Goal: Find specific page/section

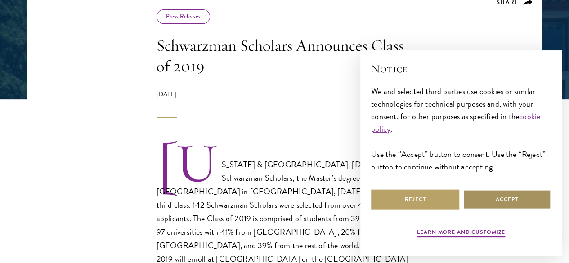
click at [502, 190] on button "Accept" at bounding box center [507, 199] width 88 height 20
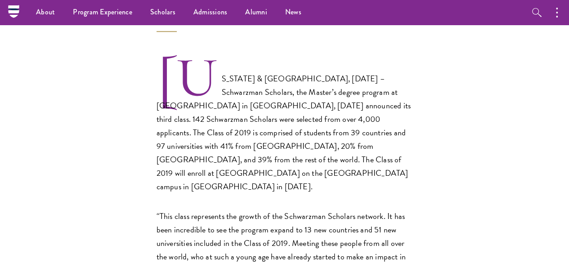
scroll to position [241, 0]
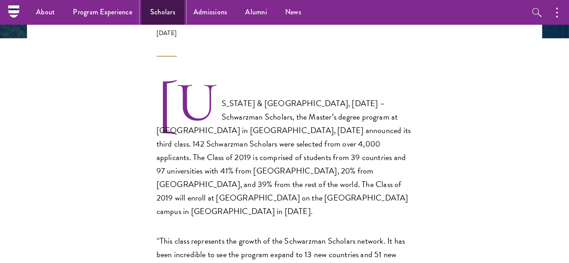
click at [158, 1] on link "Scholars" at bounding box center [162, 12] width 43 height 25
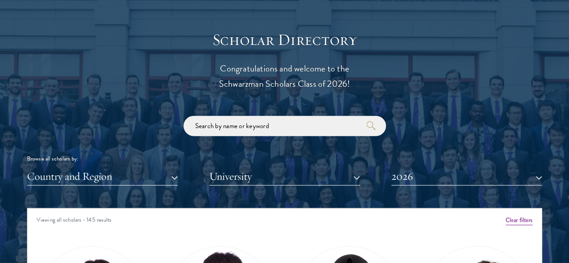
scroll to position [981, 0]
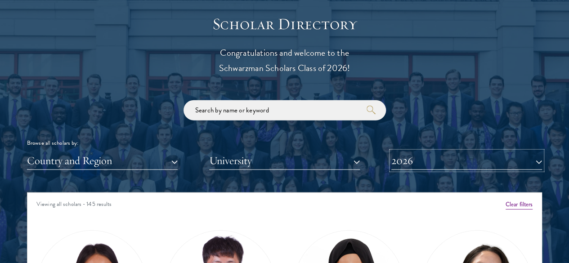
click at [396, 152] on button "2026" at bounding box center [466, 161] width 151 height 18
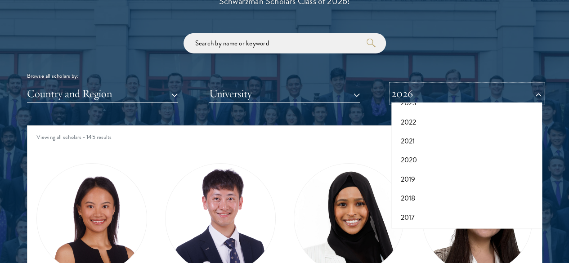
scroll to position [1048, 0]
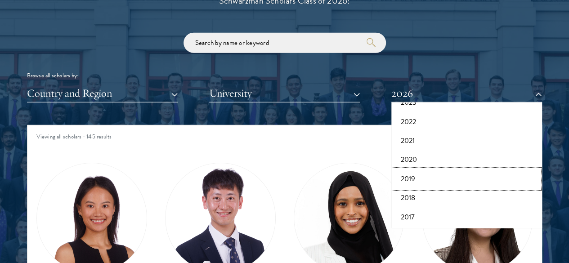
click at [414, 170] on button "2019" at bounding box center [466, 179] width 145 height 19
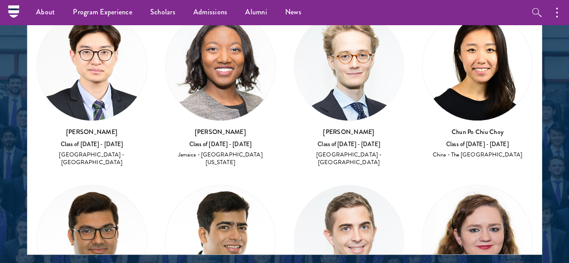
scroll to position [3742, 0]
